Goal: Navigation & Orientation: Find specific page/section

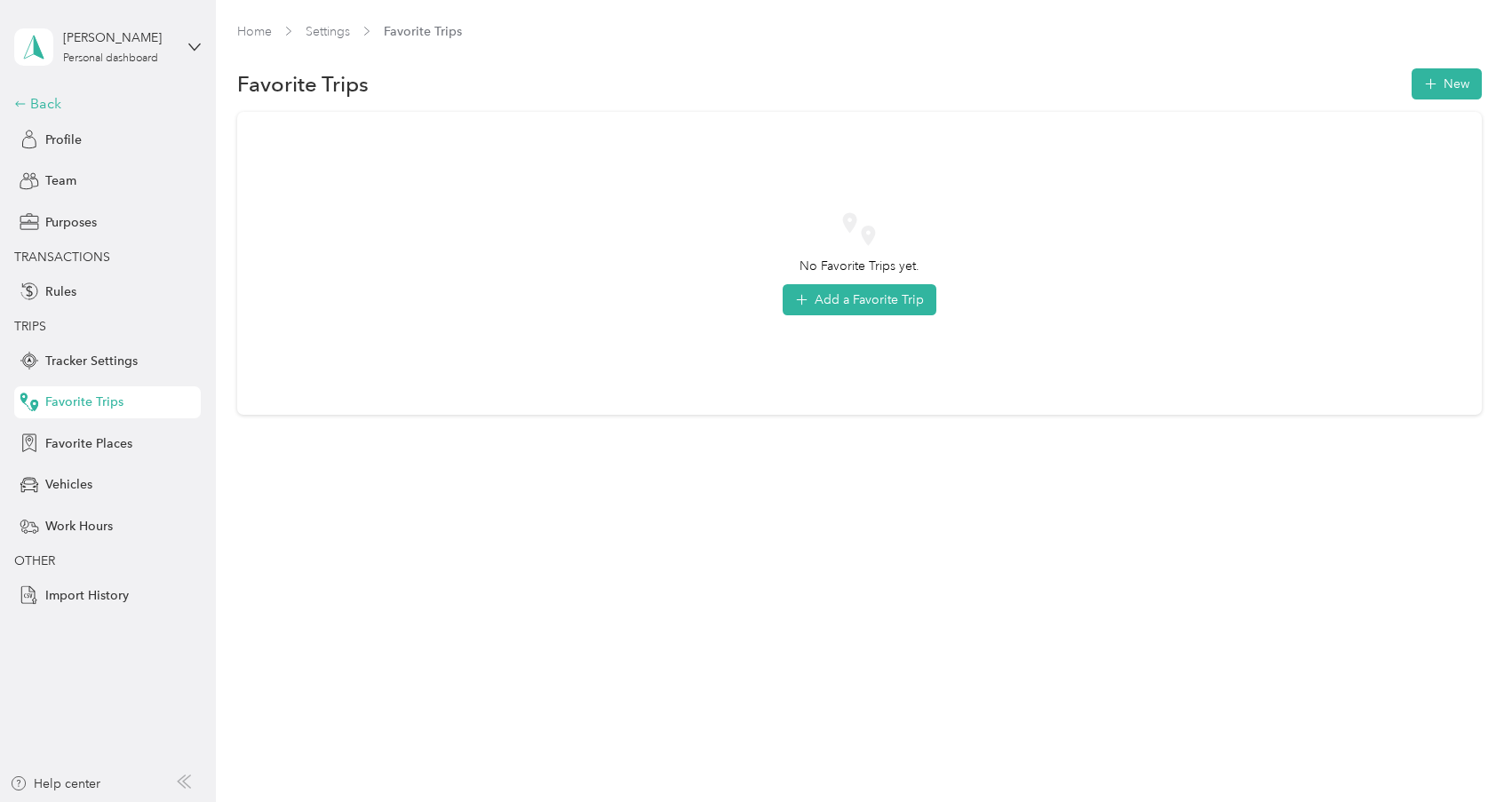
click at [77, 109] on div "Back" at bounding box center [103, 104] width 178 height 22
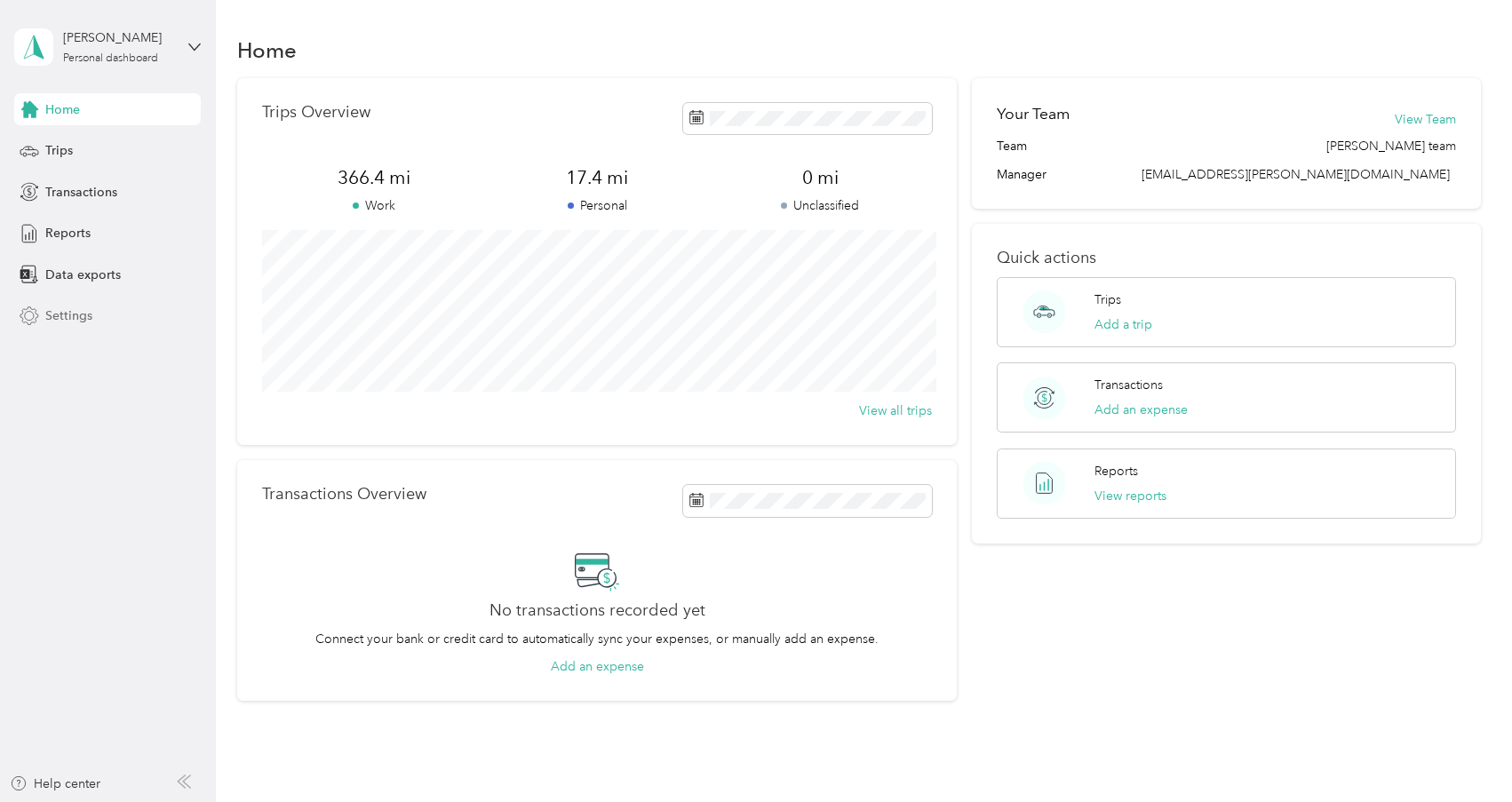
click at [64, 314] on span "Settings" at bounding box center [69, 315] width 47 height 19
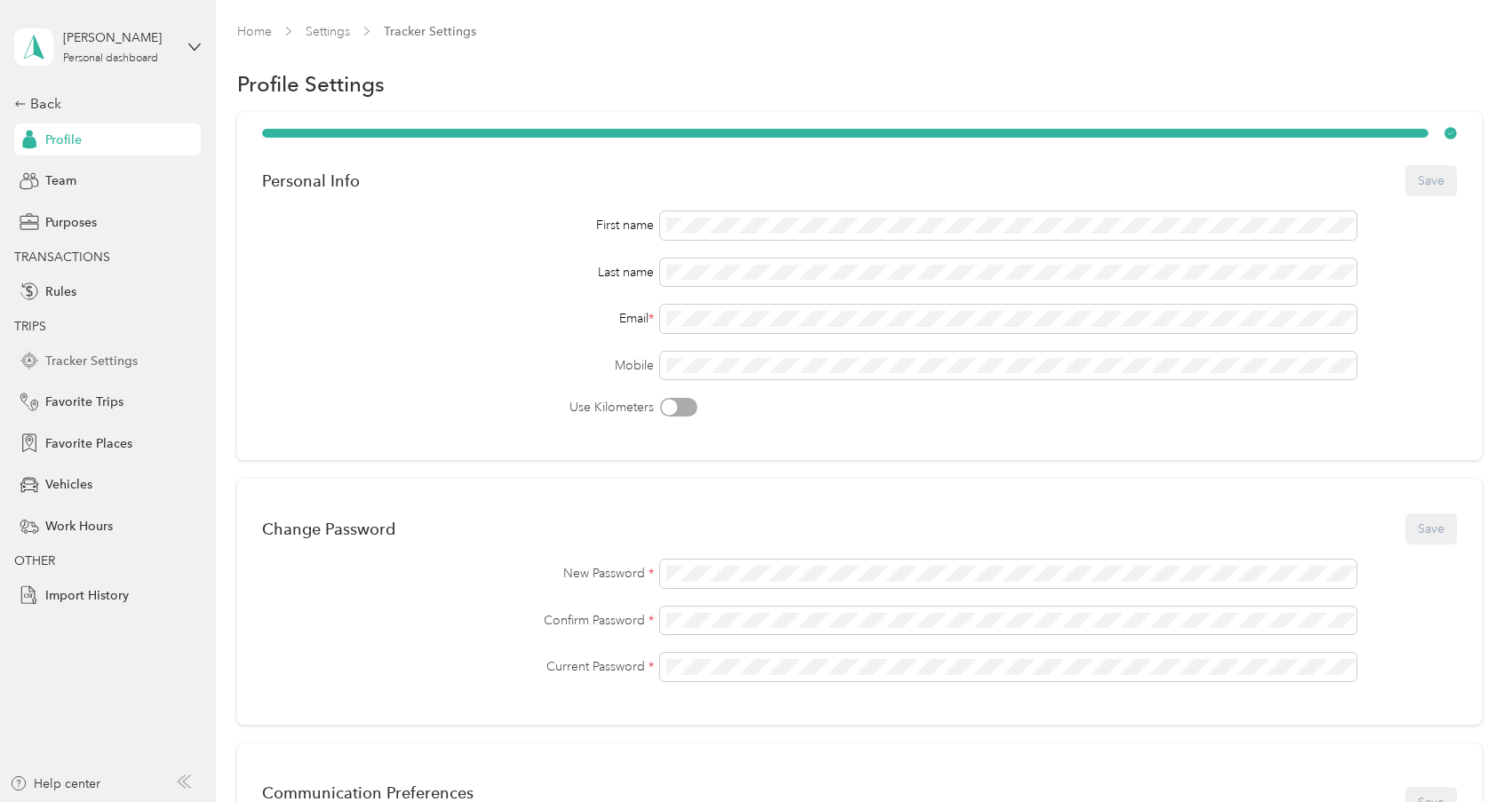
click at [65, 362] on span "Tracker Settings" at bounding box center [92, 361] width 92 height 19
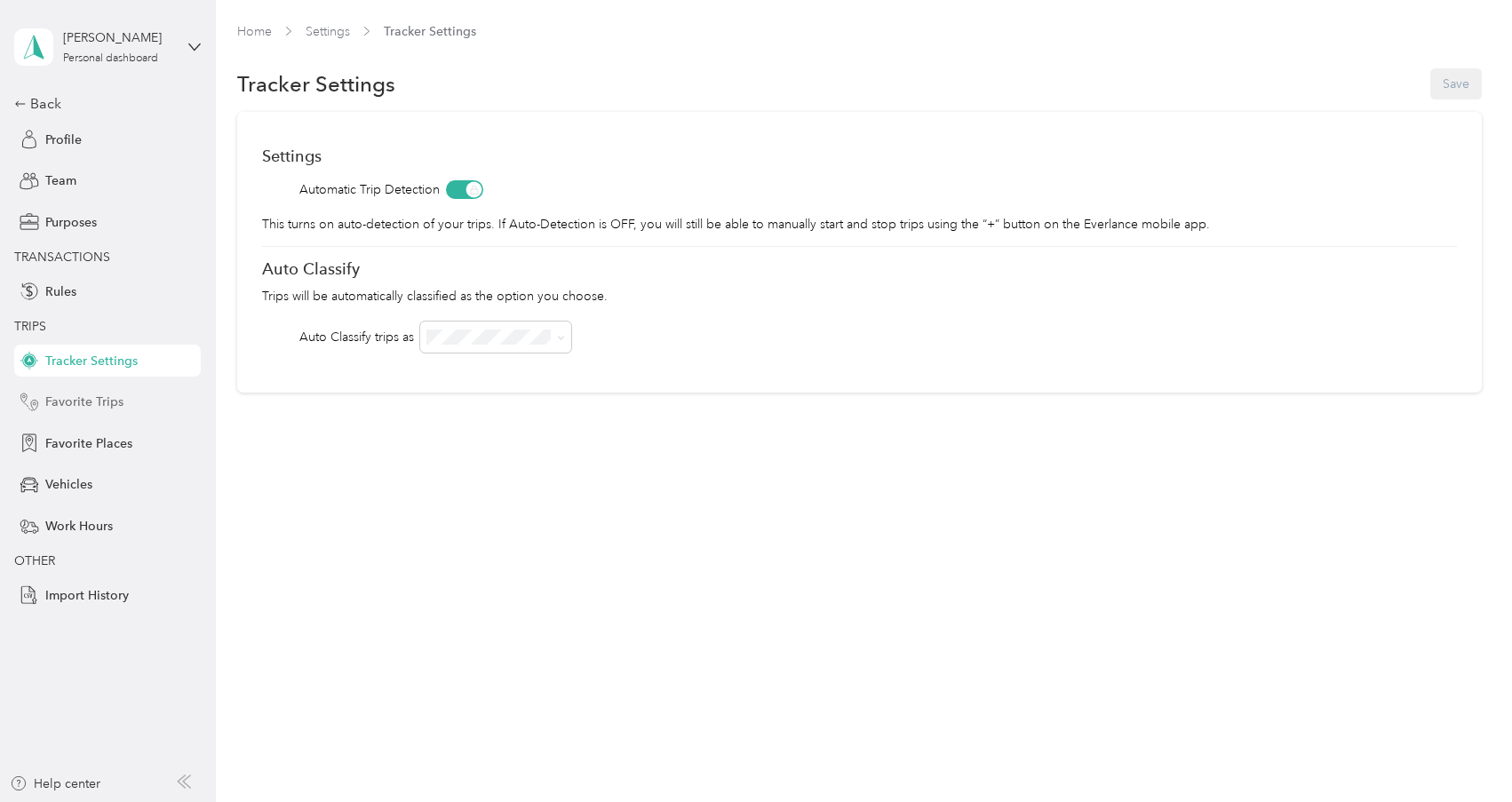
click at [121, 401] on div "Favorite Trips" at bounding box center [108, 401] width 187 height 32
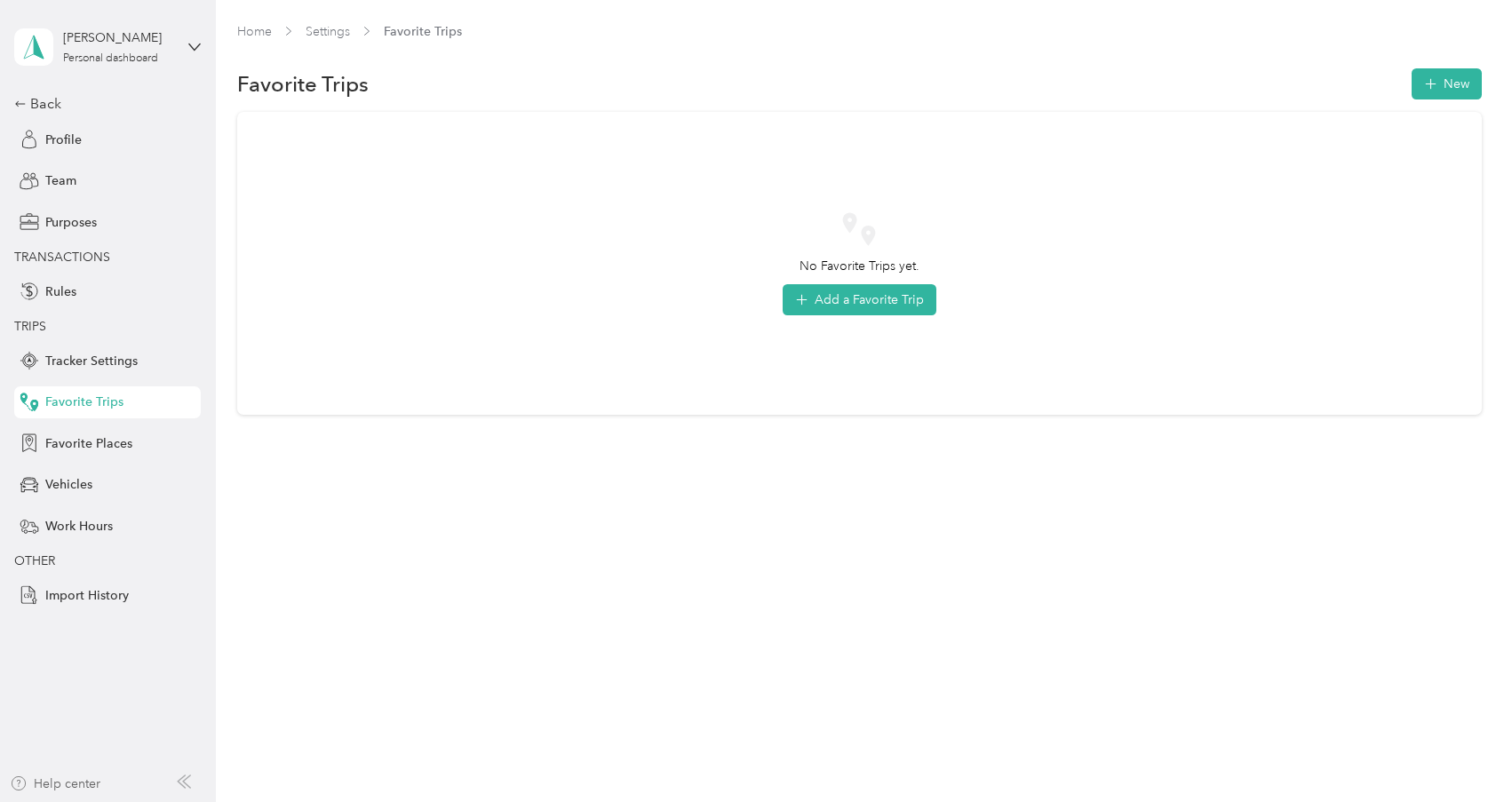
click at [27, 779] on div "Help center" at bounding box center [55, 784] width 91 height 19
